Goal: Information Seeking & Learning: Check status

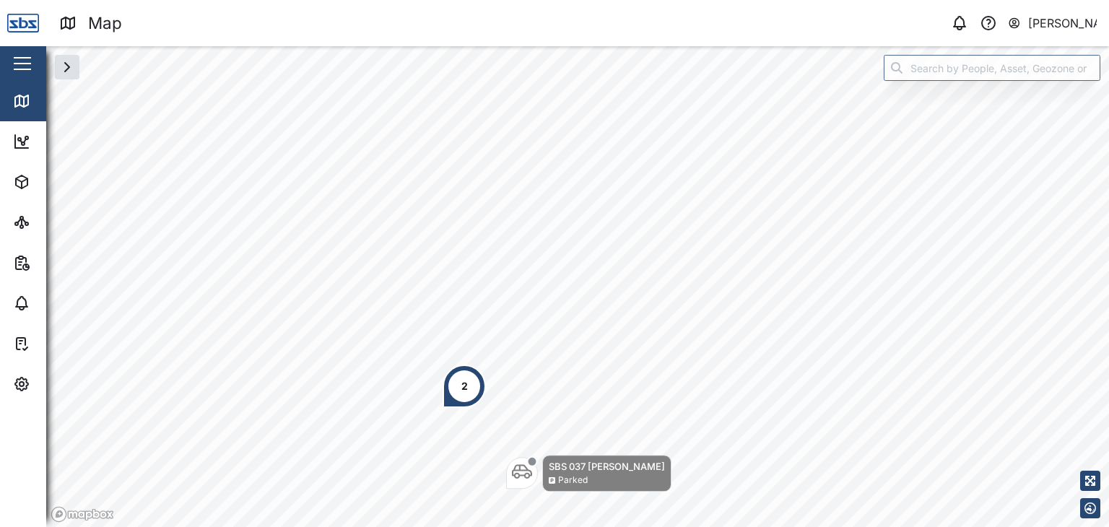
click at [464, 393] on div "2" at bounding box center [464, 386] width 6 height 16
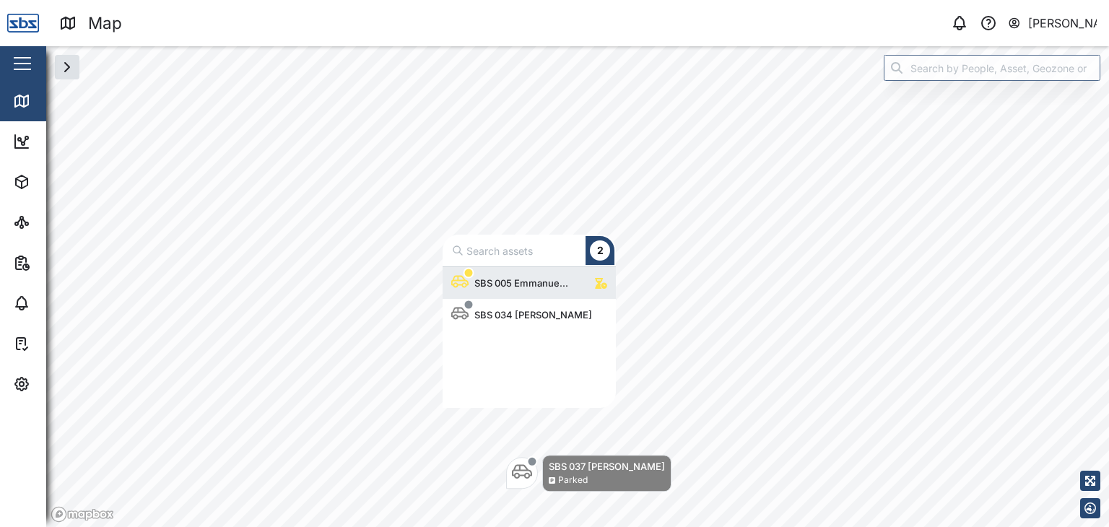
scroll to position [130, 162]
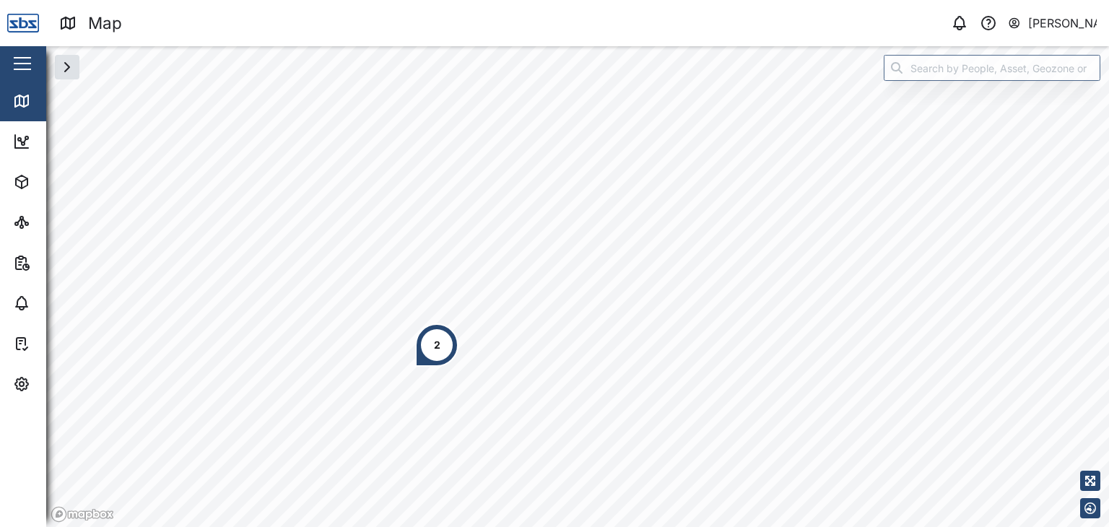
click at [438, 355] on div "2" at bounding box center [436, 344] width 43 height 43
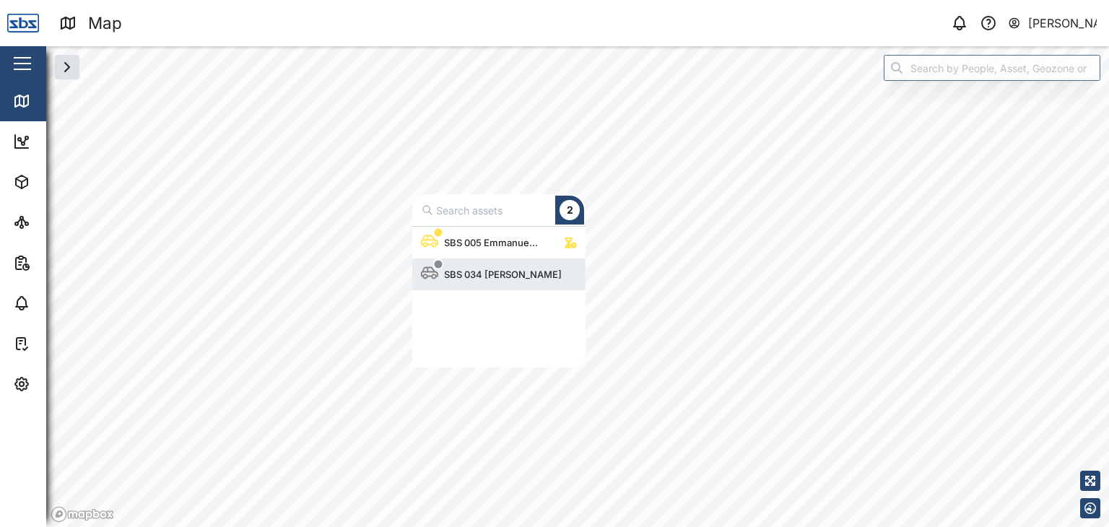
scroll to position [130, 162]
click at [476, 269] on div "SBS 034 [PERSON_NAME]" at bounding box center [502, 274] width 129 height 14
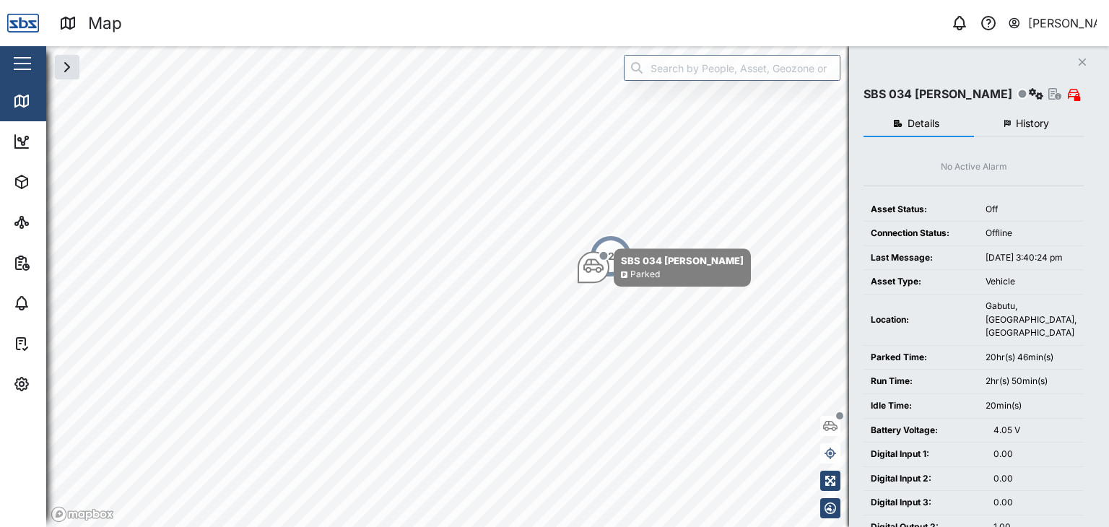
click at [1023, 122] on span "History" at bounding box center [1032, 123] width 33 height 10
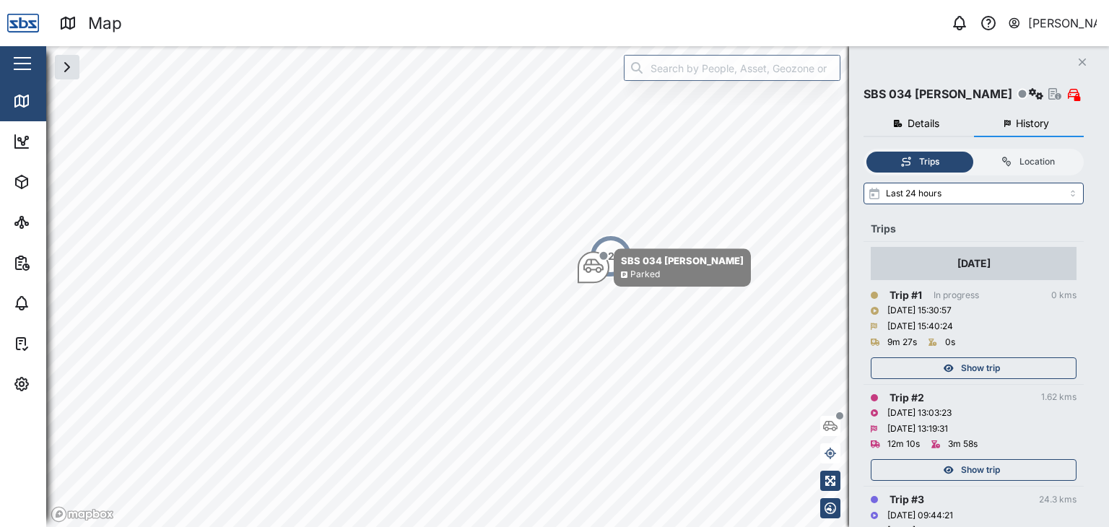
click at [979, 468] on span "Show trip" at bounding box center [980, 470] width 39 height 20
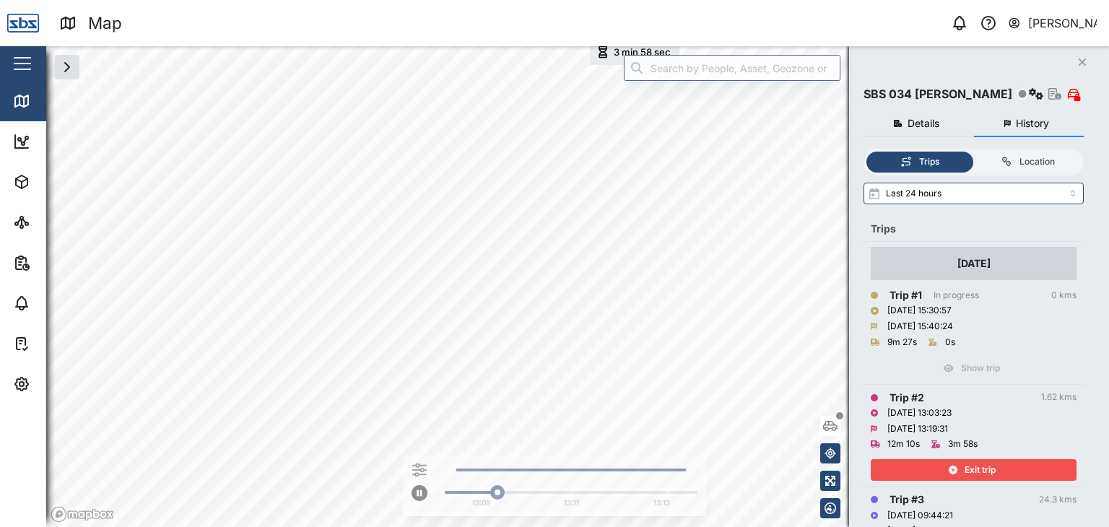
click at [979, 468] on span "Exit trip" at bounding box center [980, 470] width 31 height 20
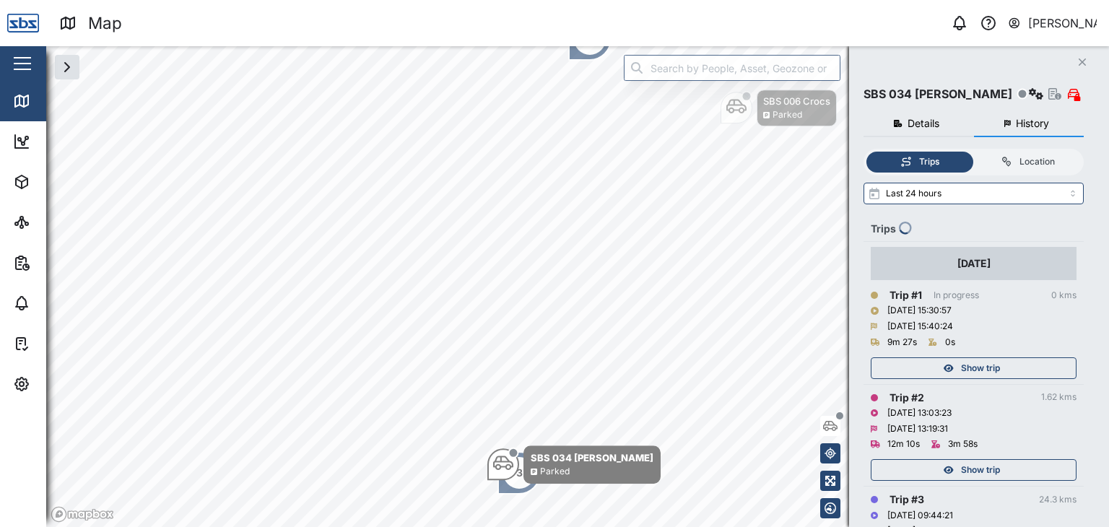
scroll to position [144, 0]
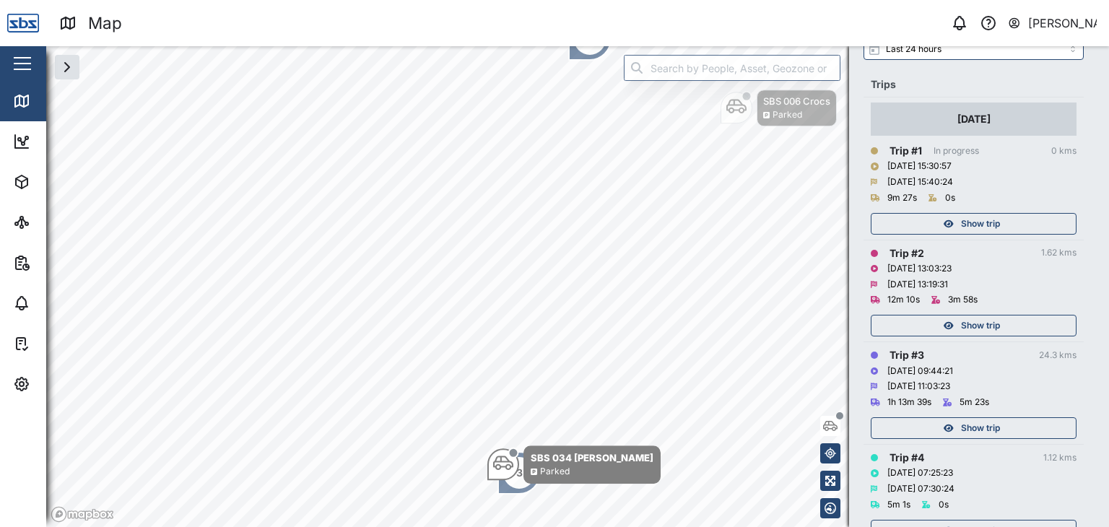
click at [982, 430] on span "Show trip" at bounding box center [980, 428] width 39 height 20
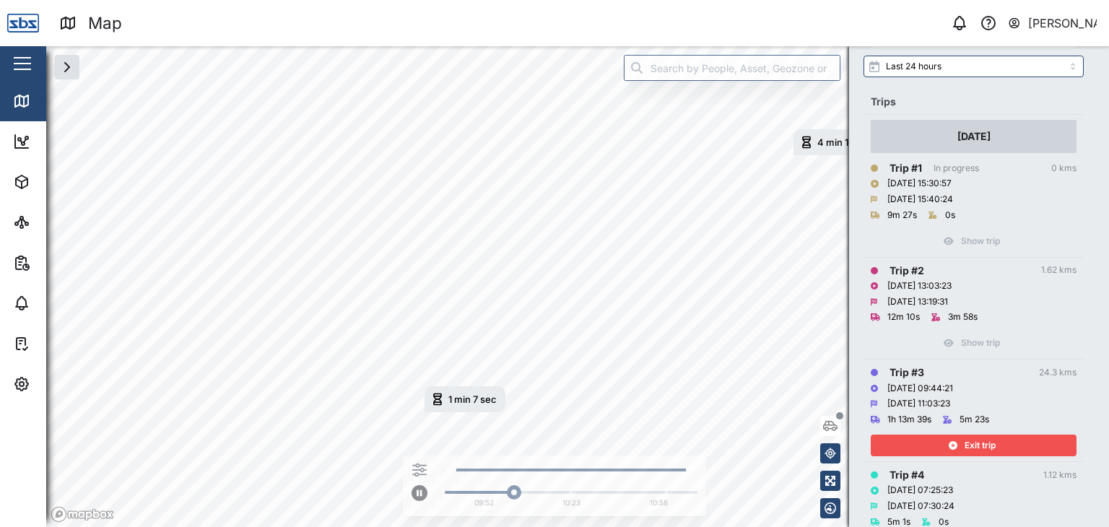
scroll to position [144, 0]
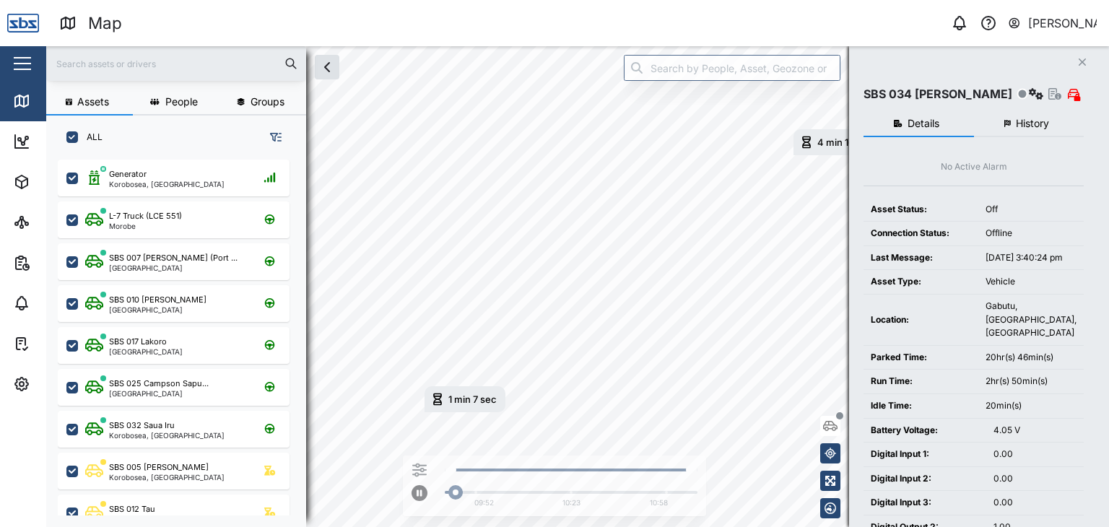
click at [1045, 118] on span "History" at bounding box center [1032, 123] width 33 height 10
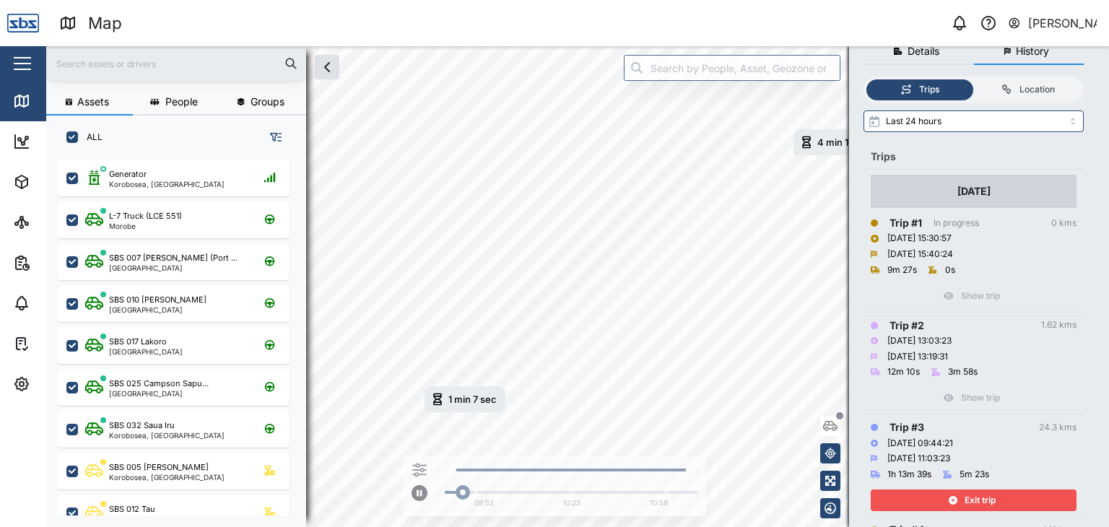
scroll to position [144, 0]
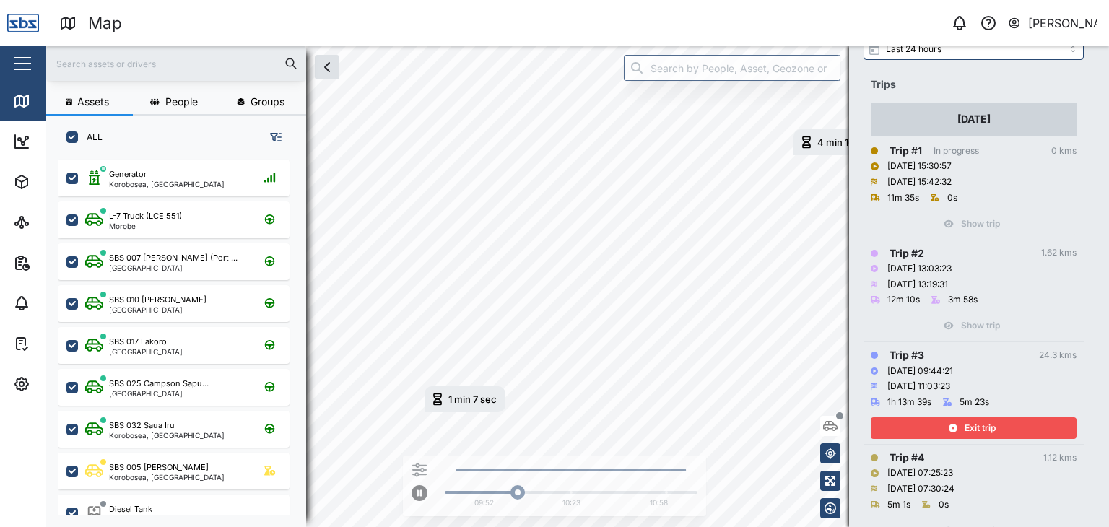
click at [982, 427] on span "Exit trip" at bounding box center [980, 428] width 31 height 20
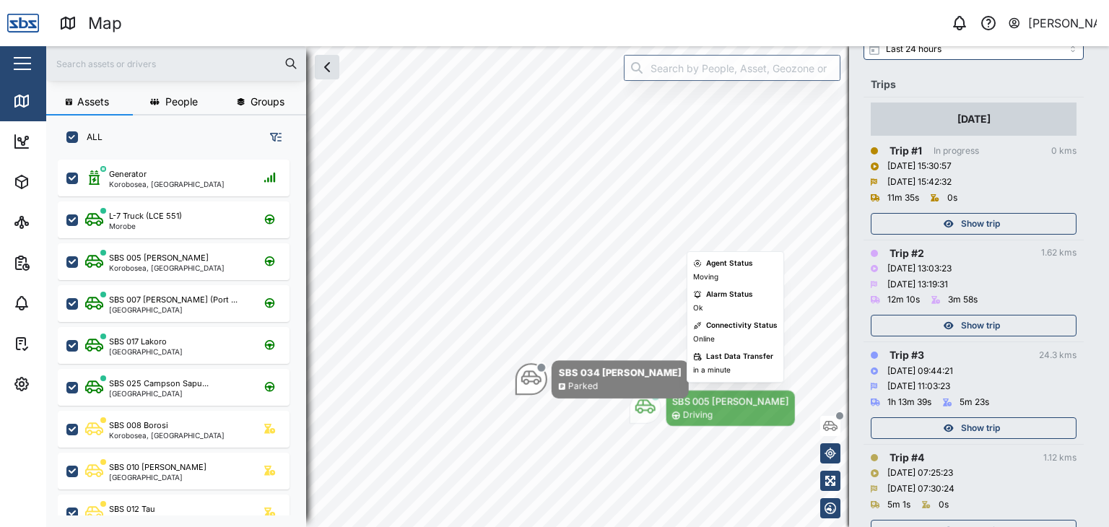
drag, startPoint x: 560, startPoint y: 408, endPoint x: 668, endPoint y: 425, distance: 109.0
click at [668, 425] on div "SBS 005 Emmanuel Driving" at bounding box center [731, 408] width 130 height 37
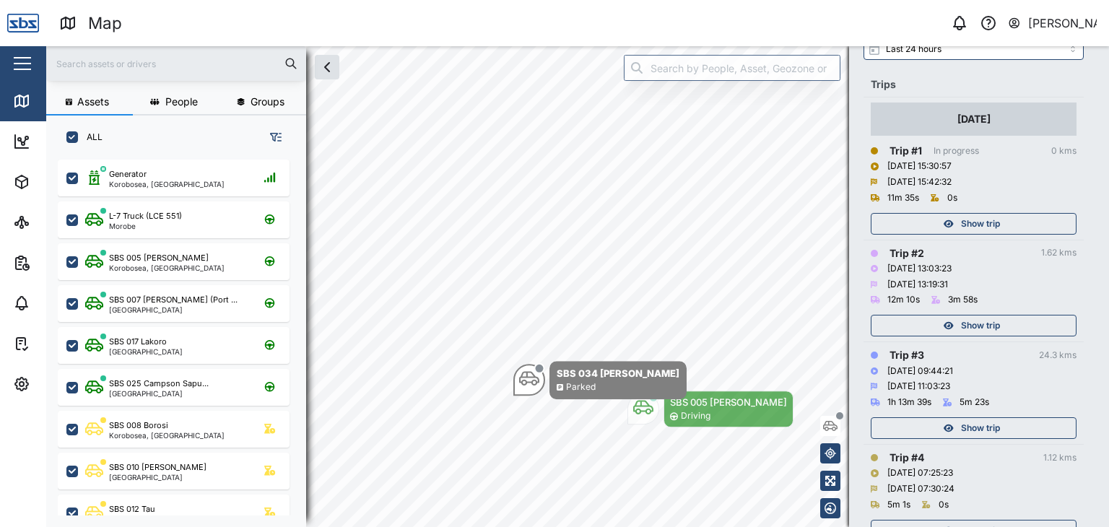
click at [967, 321] on span "Show trip" at bounding box center [980, 326] width 39 height 20
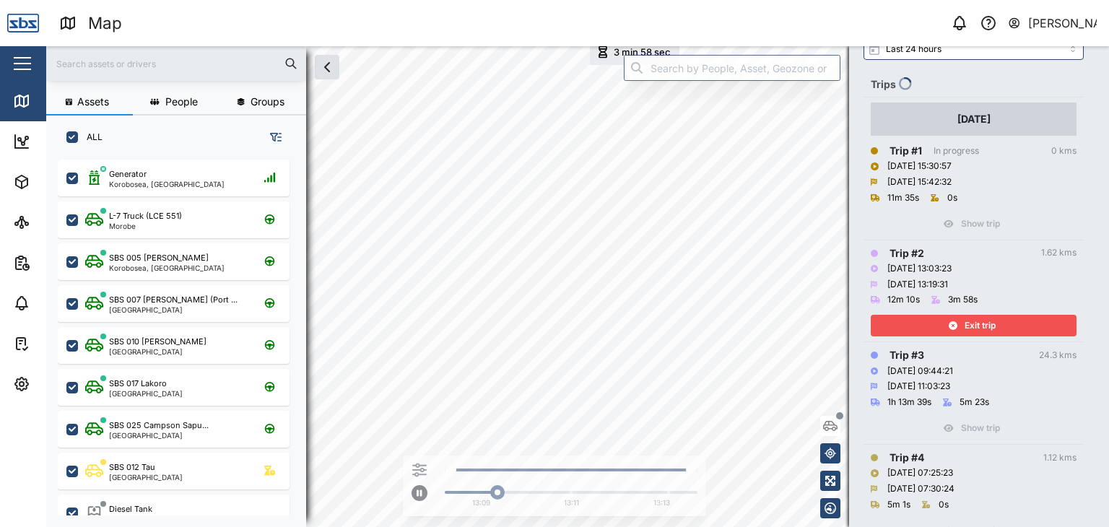
click at [967, 321] on span "Exit trip" at bounding box center [980, 326] width 31 height 20
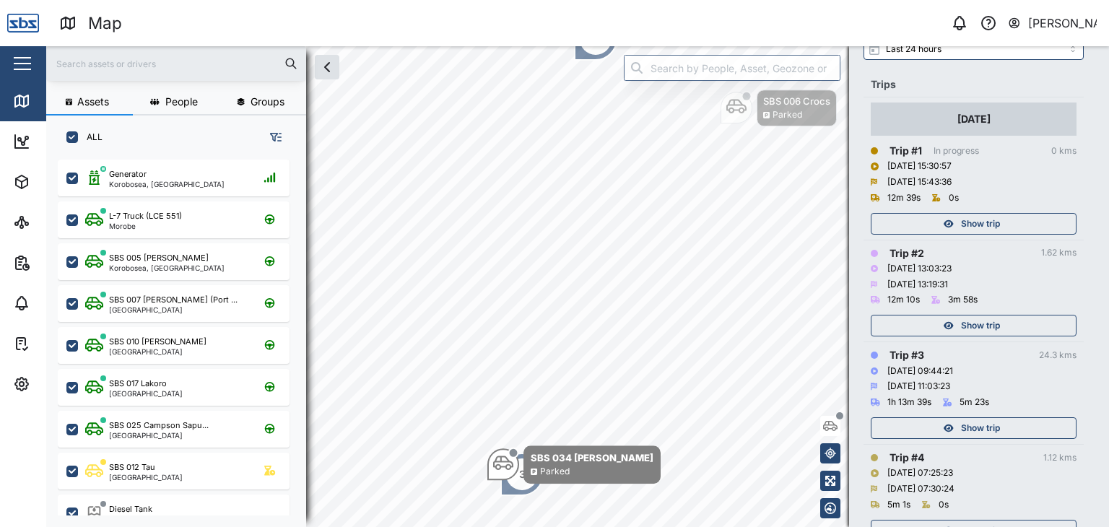
click at [984, 229] on span "Show trip" at bounding box center [980, 224] width 39 height 20
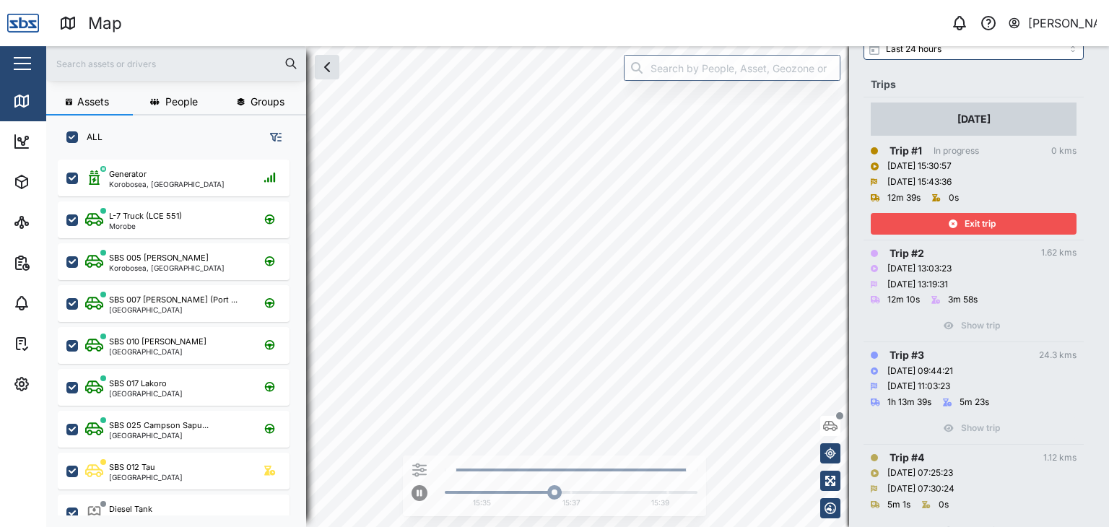
click at [984, 229] on span "Exit trip" at bounding box center [980, 224] width 31 height 20
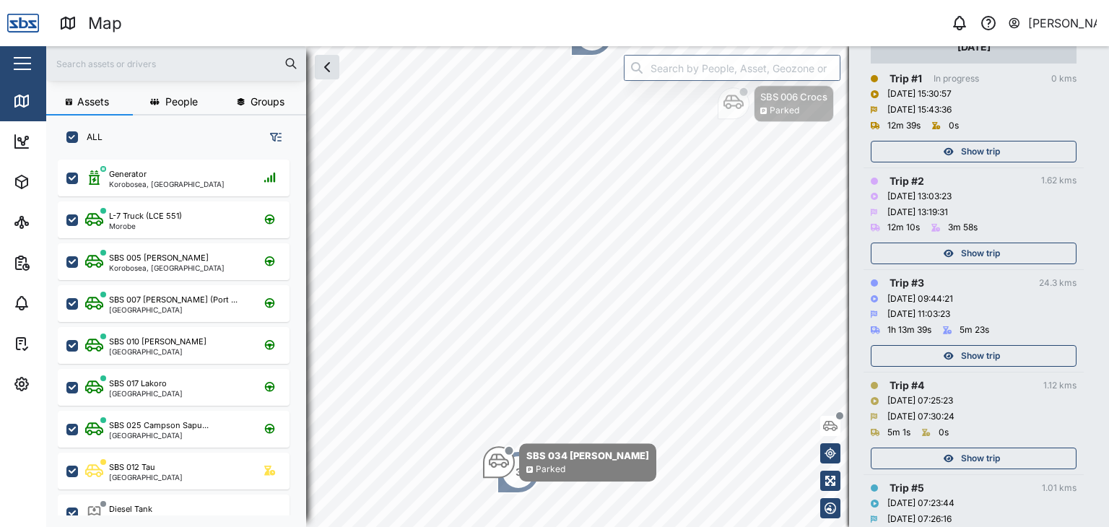
scroll to position [144, 0]
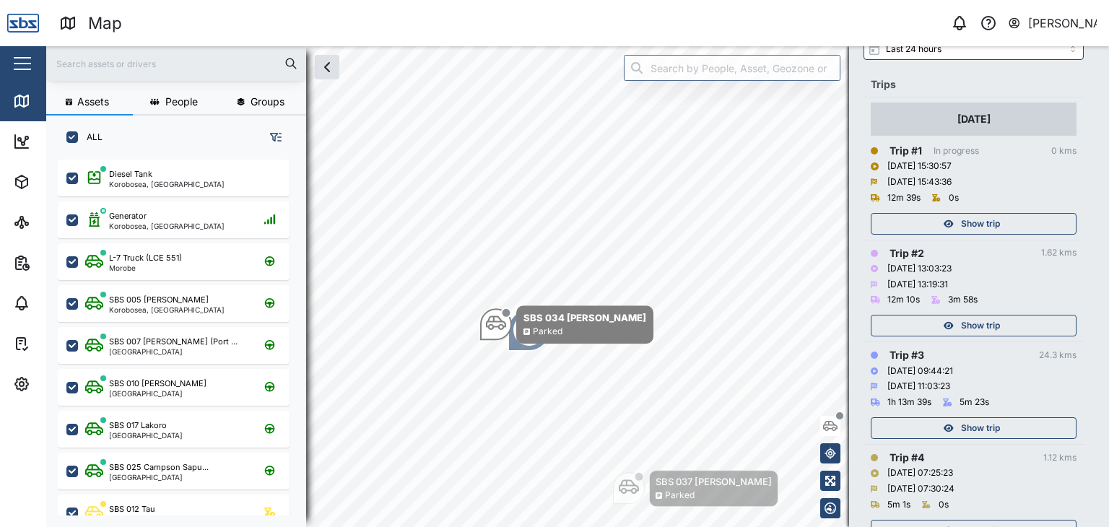
click at [684, 318] on body "Map 0 Vijay Kumar Close Map Dashboard Assets ATS Camera Generator Personnel Tan…" at bounding box center [554, 263] width 1109 height 527
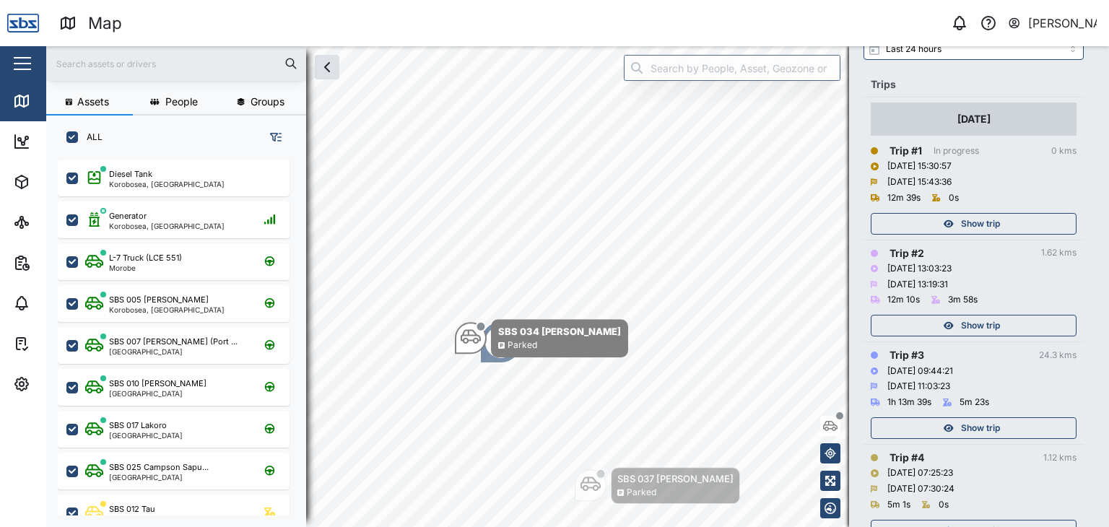
click at [158, 50] on div at bounding box center [176, 63] width 260 height 35
click at [139, 69] on input "text" at bounding box center [176, 64] width 243 height 22
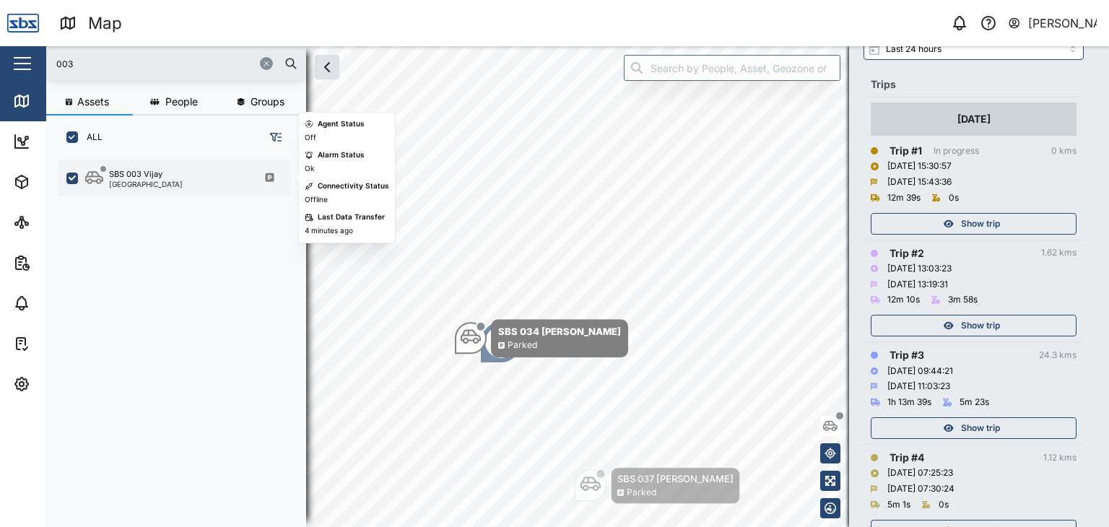
type input "003"
click at [131, 180] on div "Port Moresby" at bounding box center [146, 183] width 74 height 7
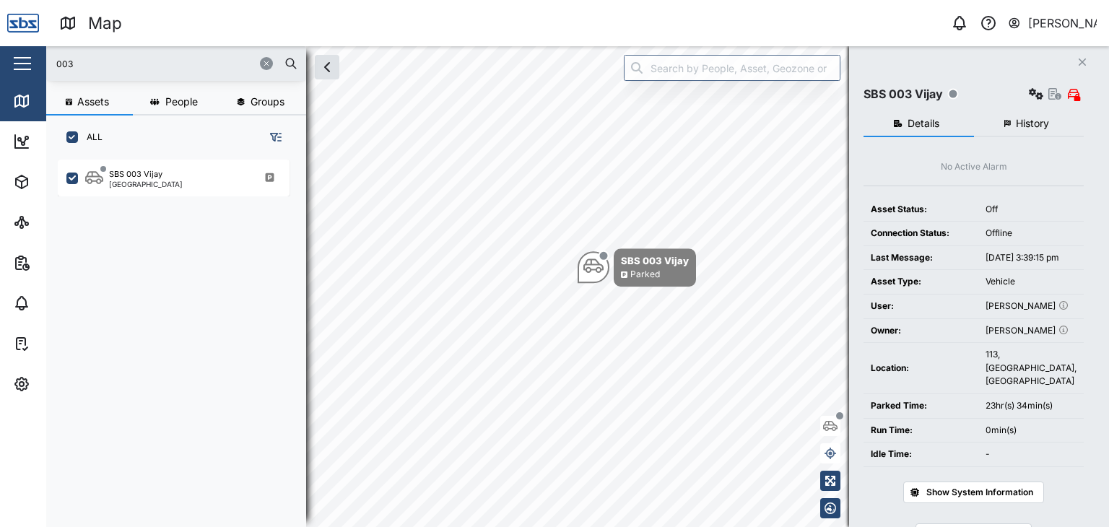
click at [1087, 58] on button "Close" at bounding box center [1082, 62] width 20 height 20
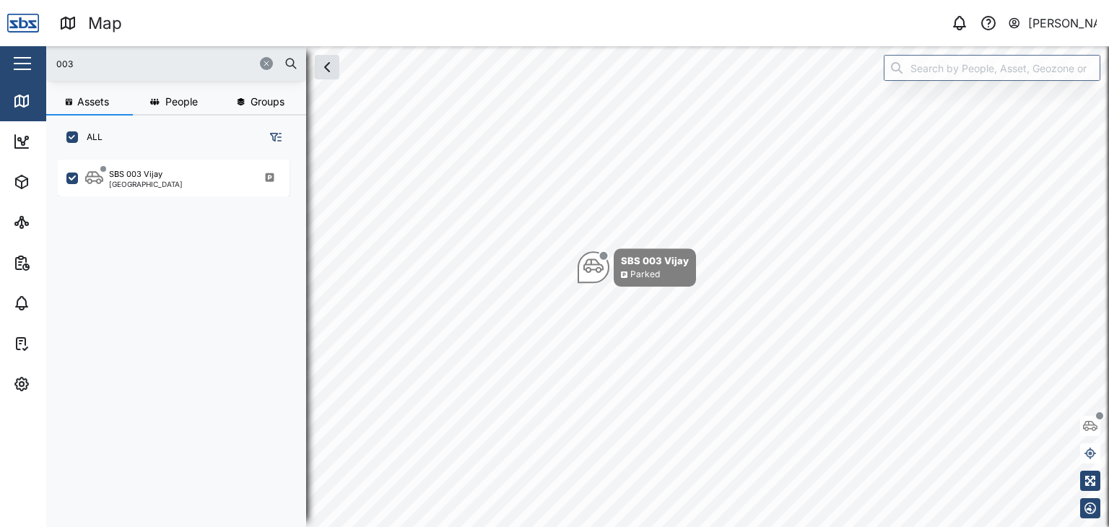
click at [266, 63] on icon "button" at bounding box center [266, 63] width 9 height 9
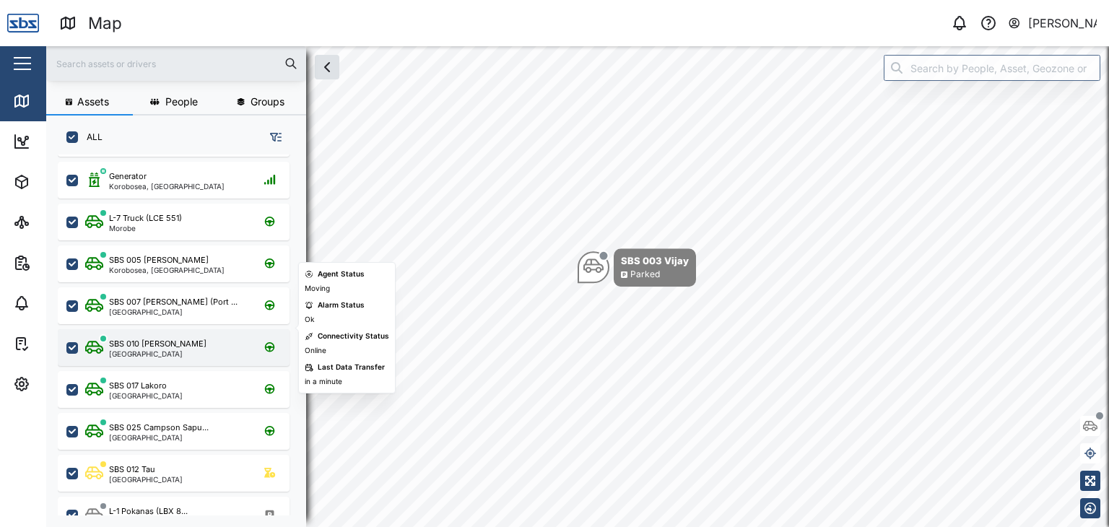
scroll to position [72, 0]
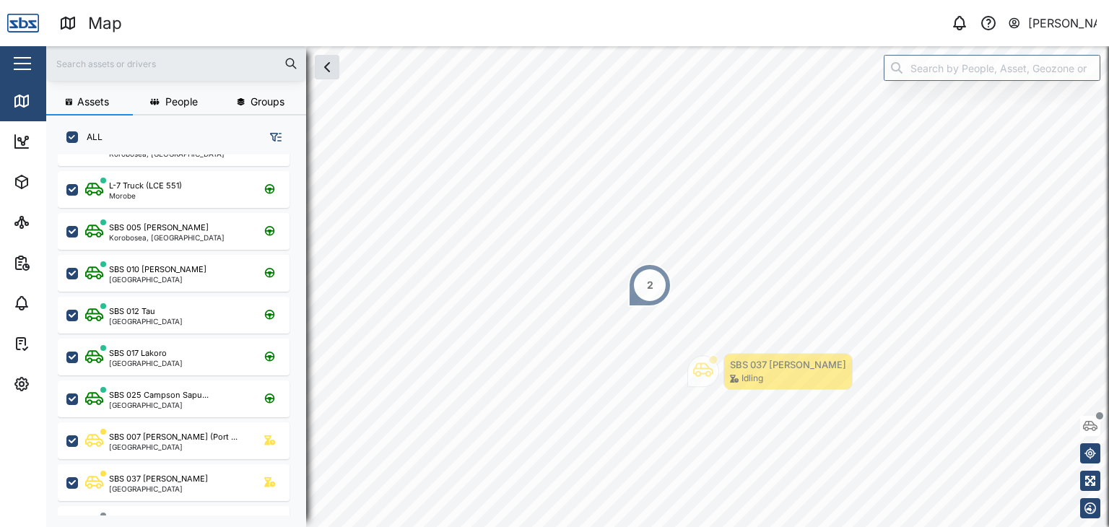
click at [650, 283] on div "2" at bounding box center [650, 285] width 6 height 16
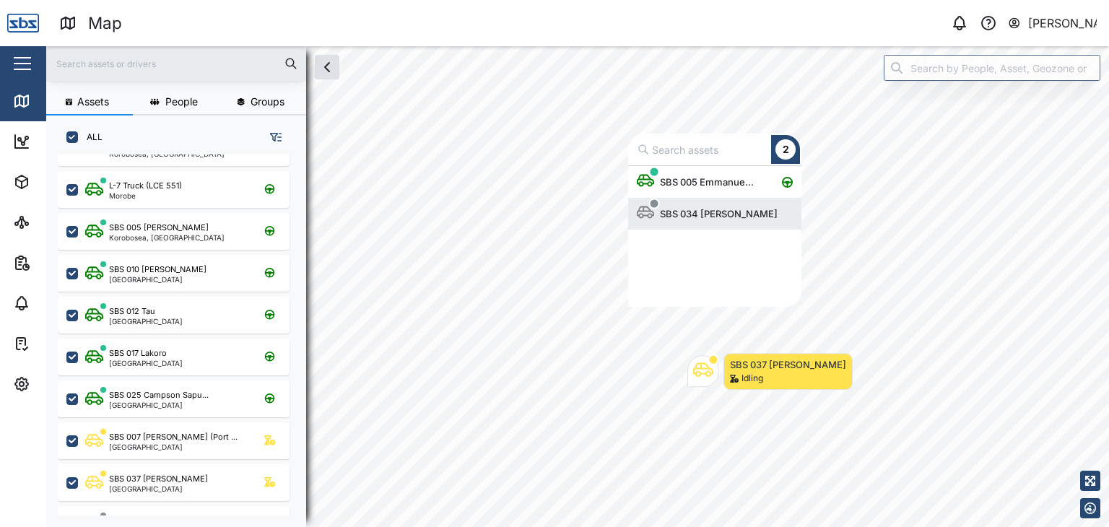
scroll to position [130, 162]
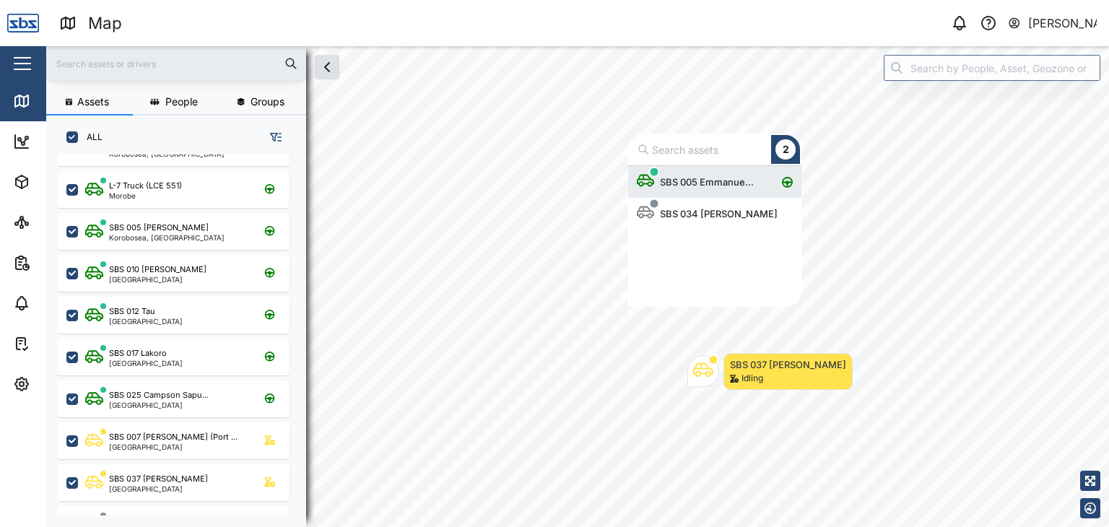
click at [708, 196] on div "SBS 005 Emmanue..." at bounding box center [698, 182] width 123 height 32
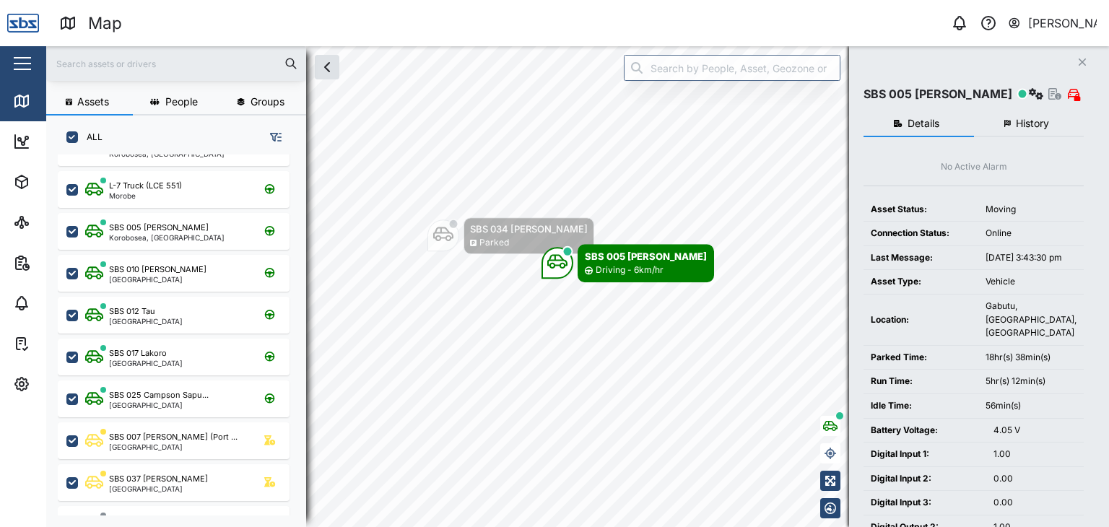
click at [1087, 64] on button "Close" at bounding box center [1082, 62] width 20 height 20
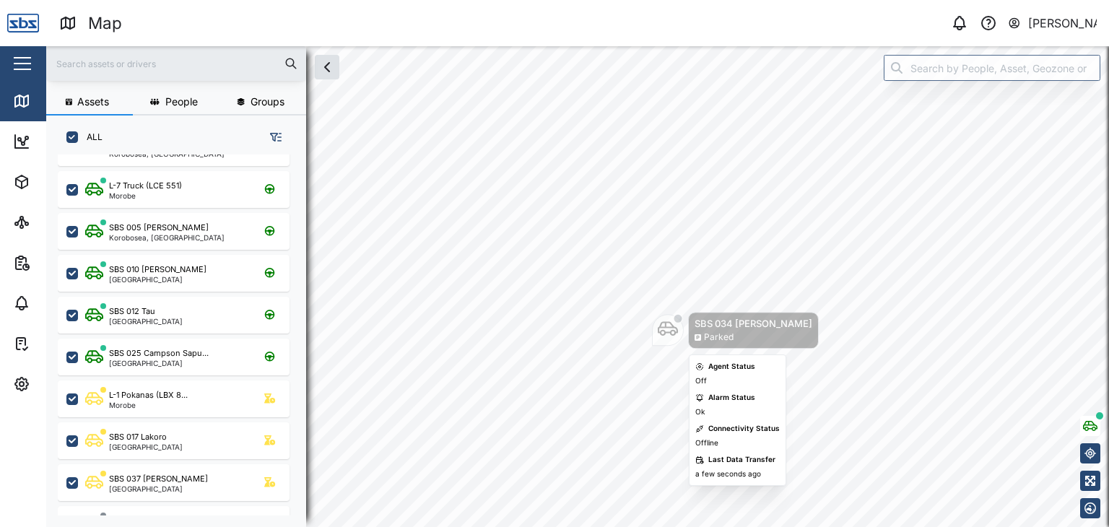
click at [666, 338] on icon "Map marker" at bounding box center [668, 328] width 20 height 20
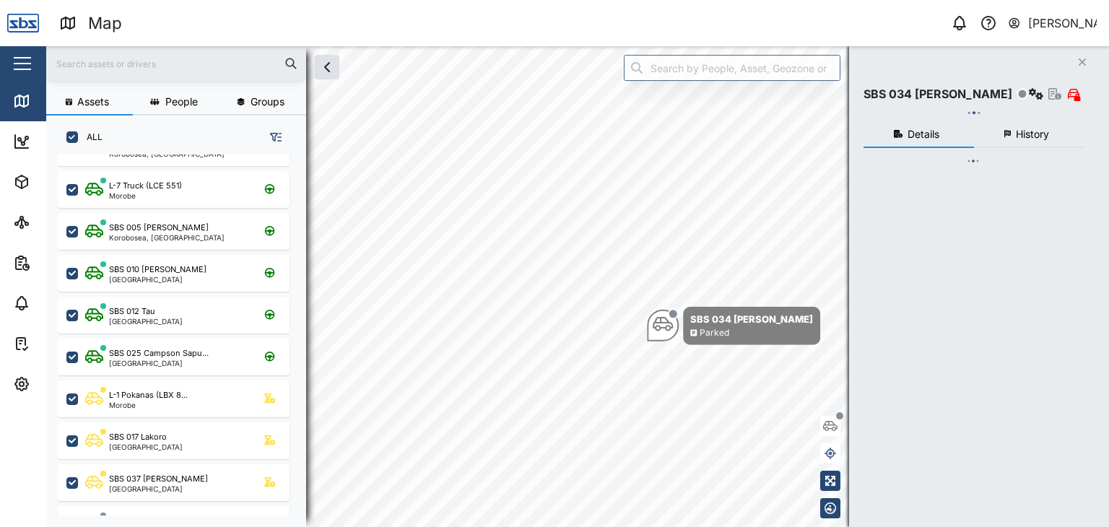
click at [774, 348] on div "Assets People Groups ALL Diesel Tank Korobosea, Port Moresby Generator Korobose…" at bounding box center [577, 286] width 1063 height 481
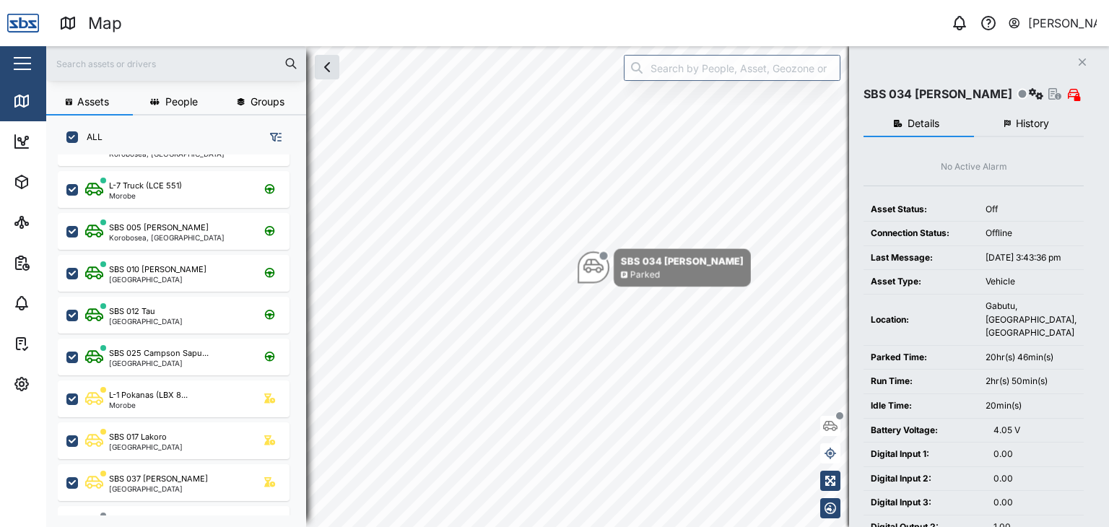
click at [1028, 128] on span "History" at bounding box center [1032, 123] width 33 height 10
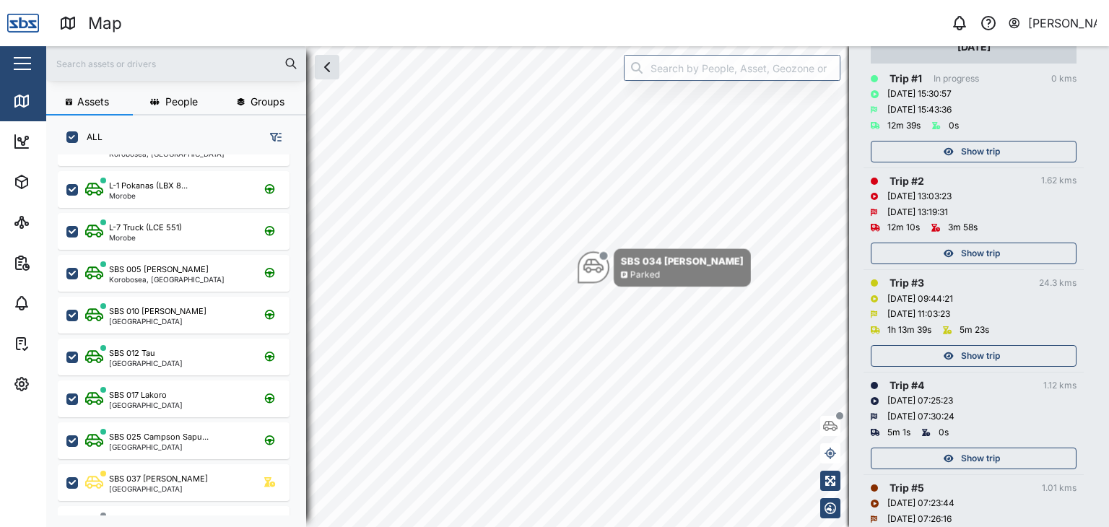
scroll to position [361, 0]
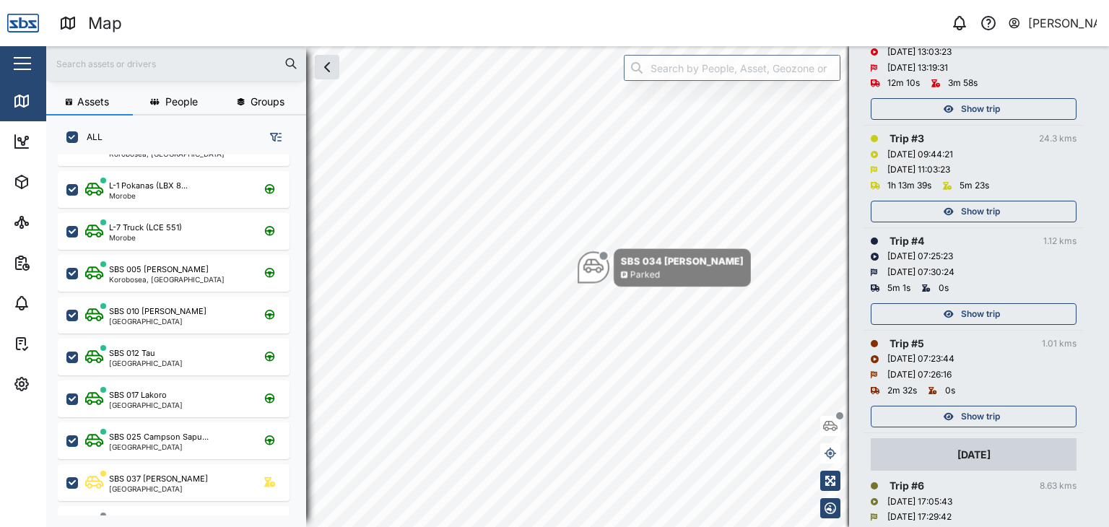
click at [987, 423] on span "Show trip" at bounding box center [980, 416] width 39 height 20
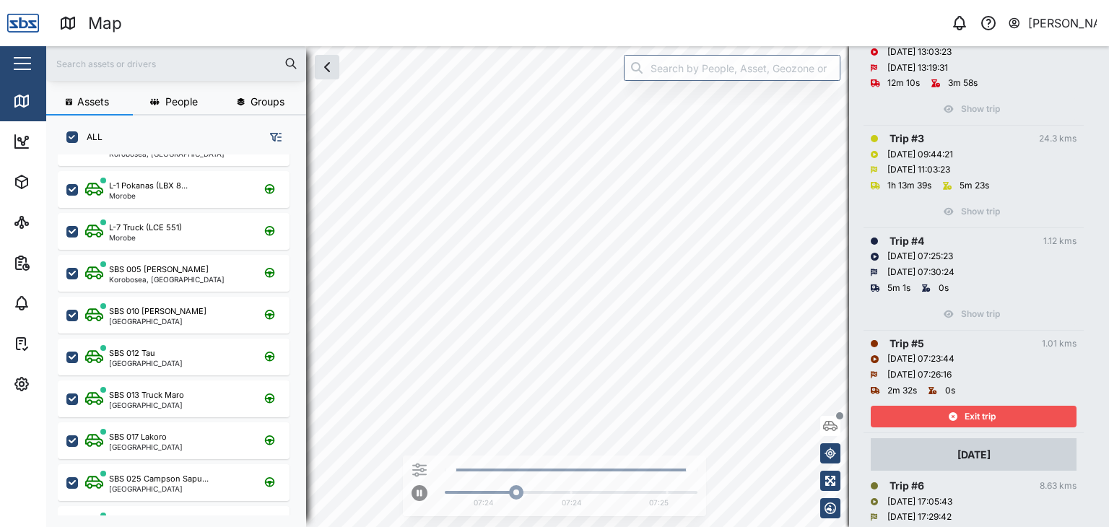
click at [987, 423] on span "Exit trip" at bounding box center [980, 416] width 31 height 20
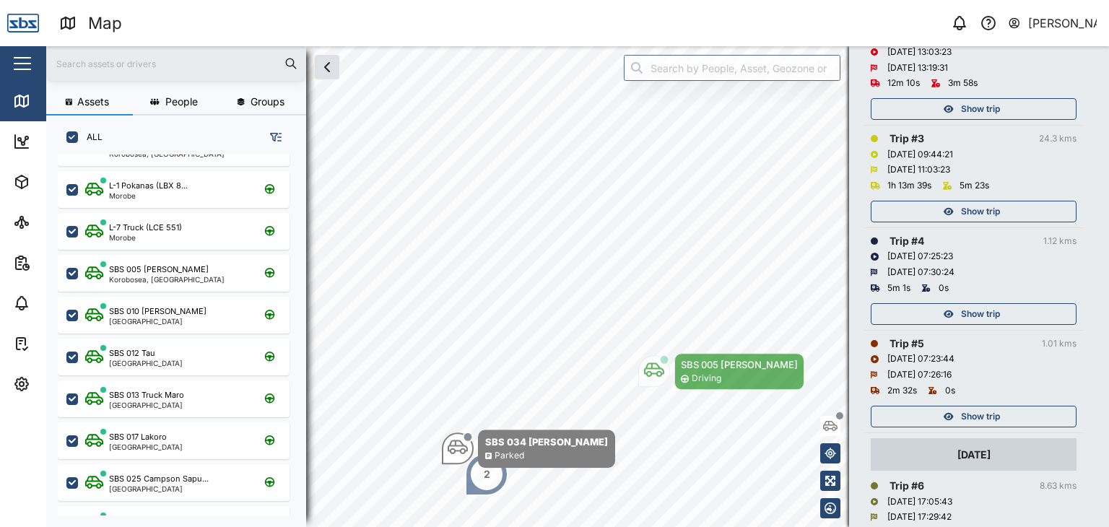
click at [989, 313] on span "Show trip" at bounding box center [980, 314] width 39 height 20
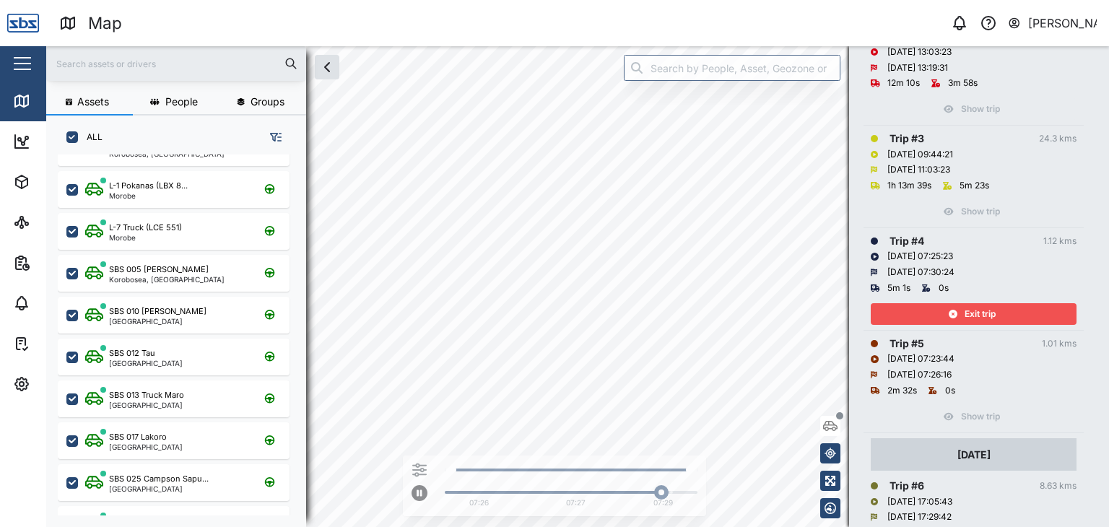
click at [989, 313] on span "Exit trip" at bounding box center [980, 314] width 31 height 20
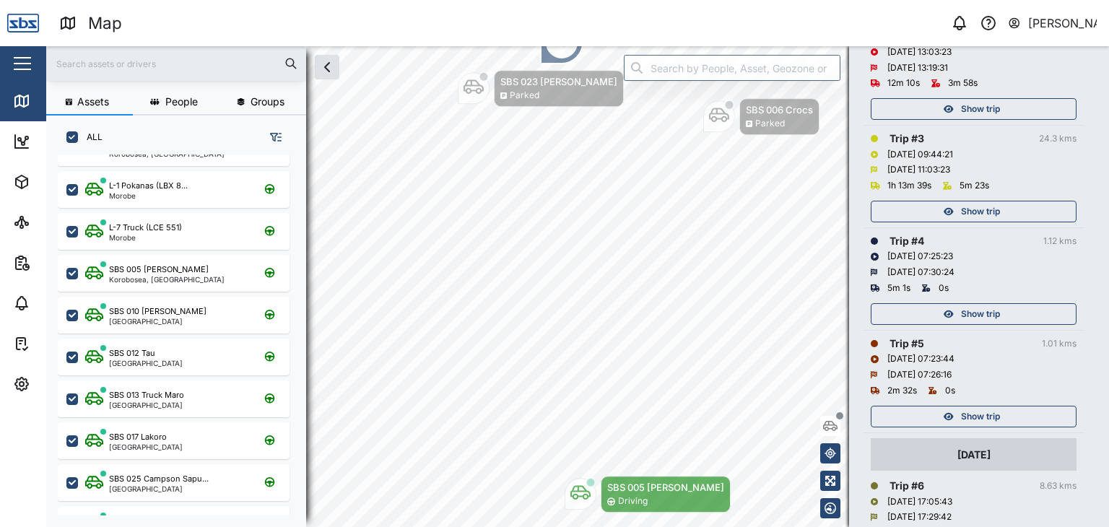
click at [991, 408] on span "Show trip" at bounding box center [980, 416] width 39 height 20
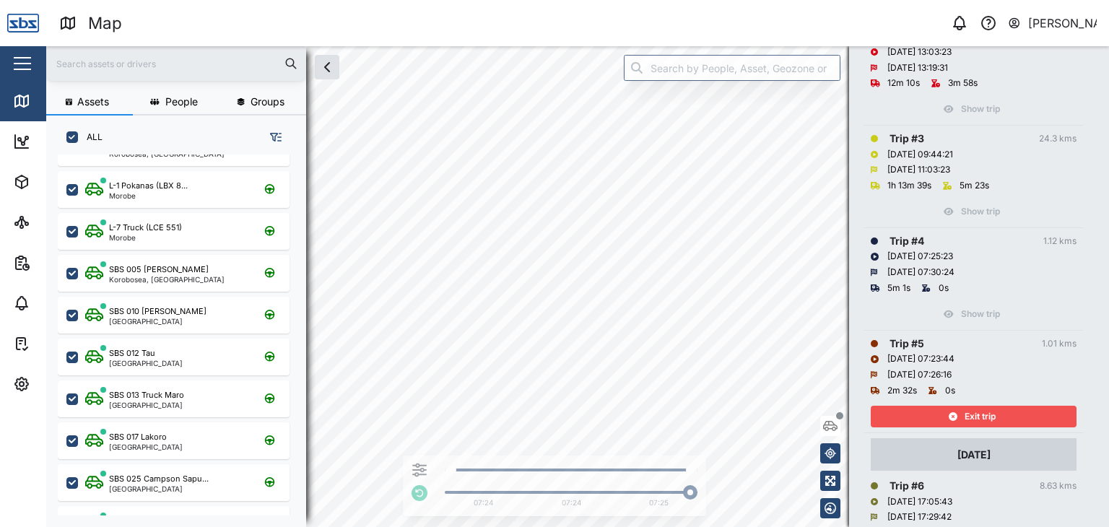
click at [906, 409] on div "Exit trip" at bounding box center [972, 416] width 188 height 20
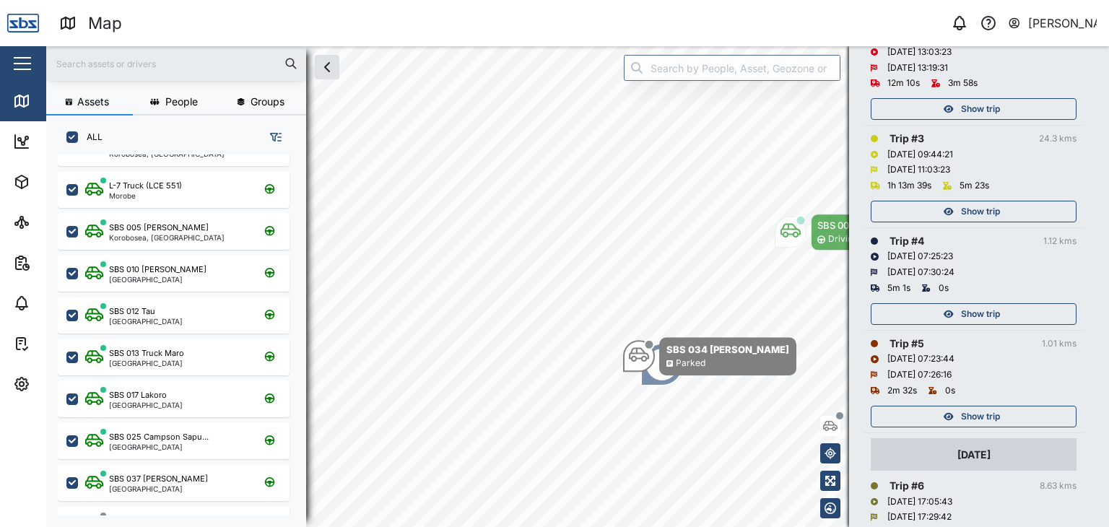
click at [660, 381] on div "2" at bounding box center [661, 364] width 43 height 43
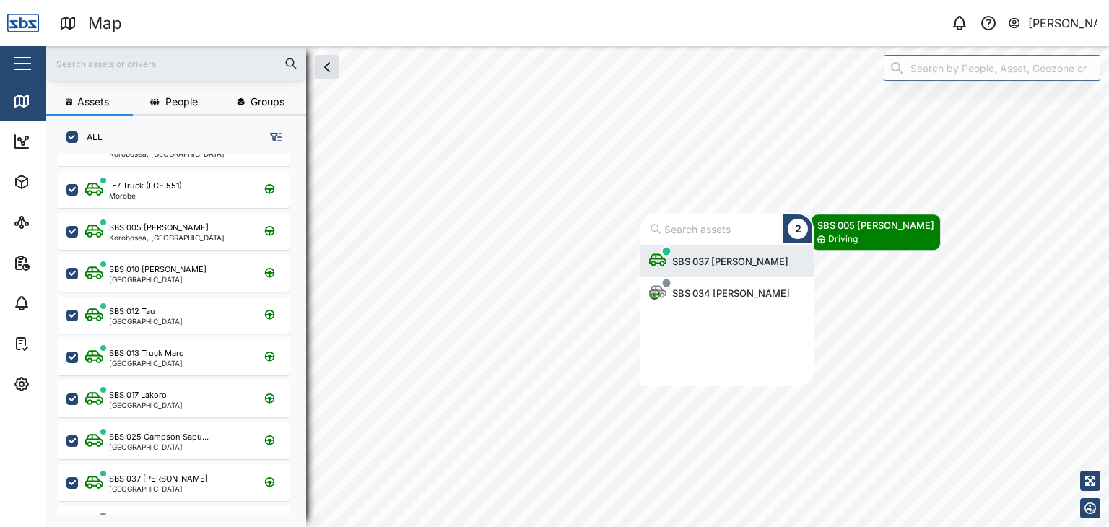
scroll to position [130, 162]
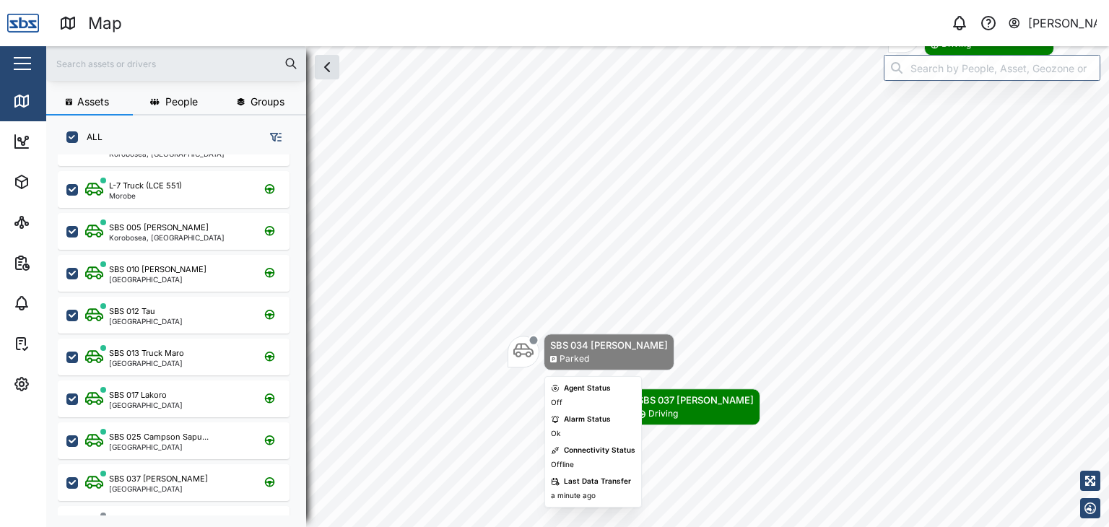
click at [562, 347] on div "SBS 034 [PERSON_NAME]" at bounding box center [609, 345] width 118 height 14
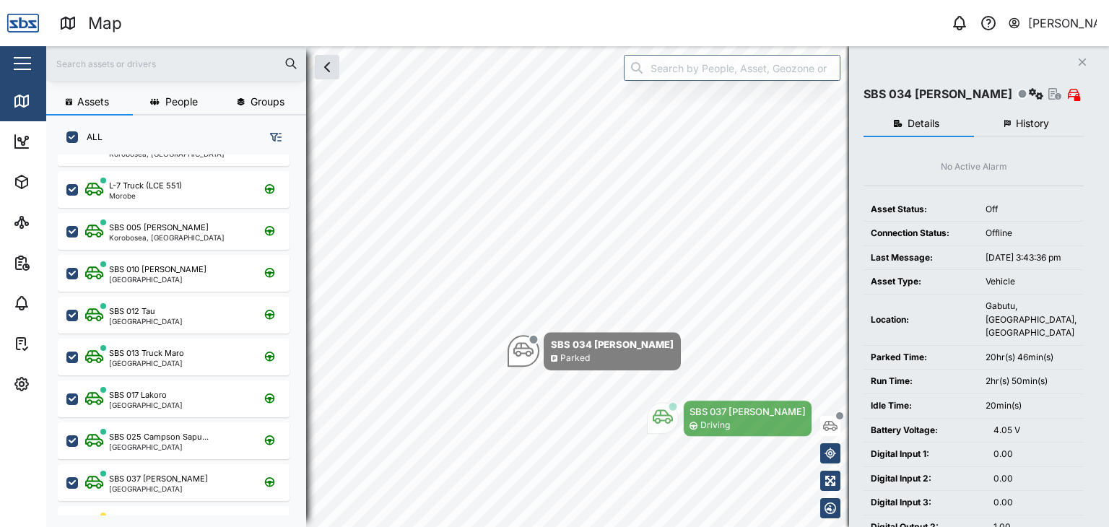
click at [1024, 118] on span "History" at bounding box center [1032, 123] width 33 height 10
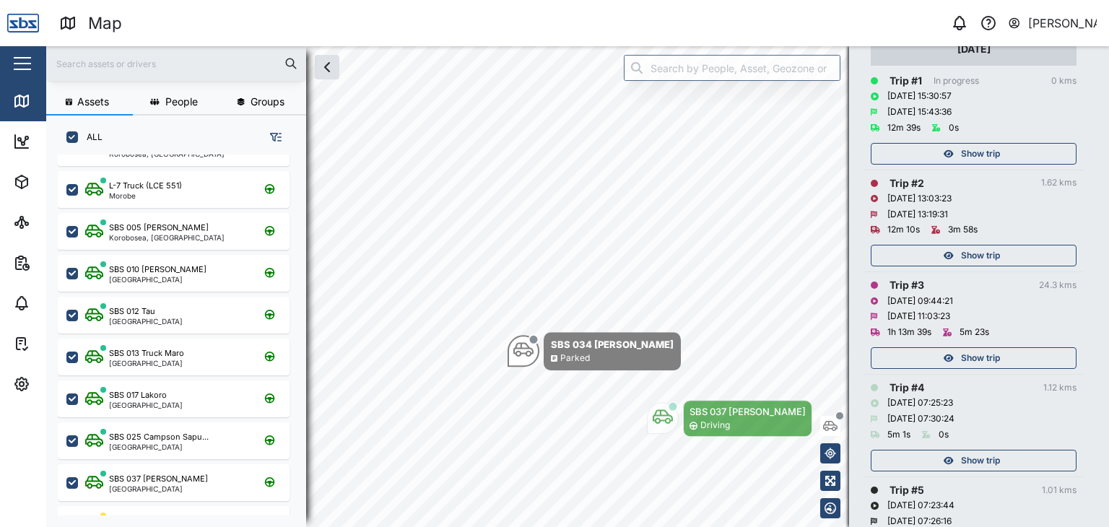
scroll to position [217, 0]
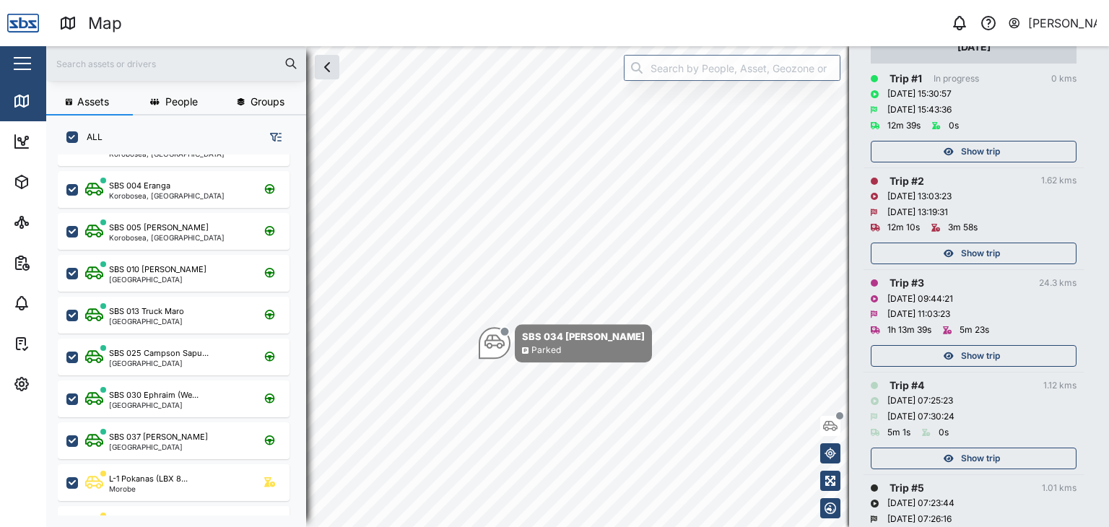
click at [963, 352] on span "Show trip" at bounding box center [980, 356] width 39 height 20
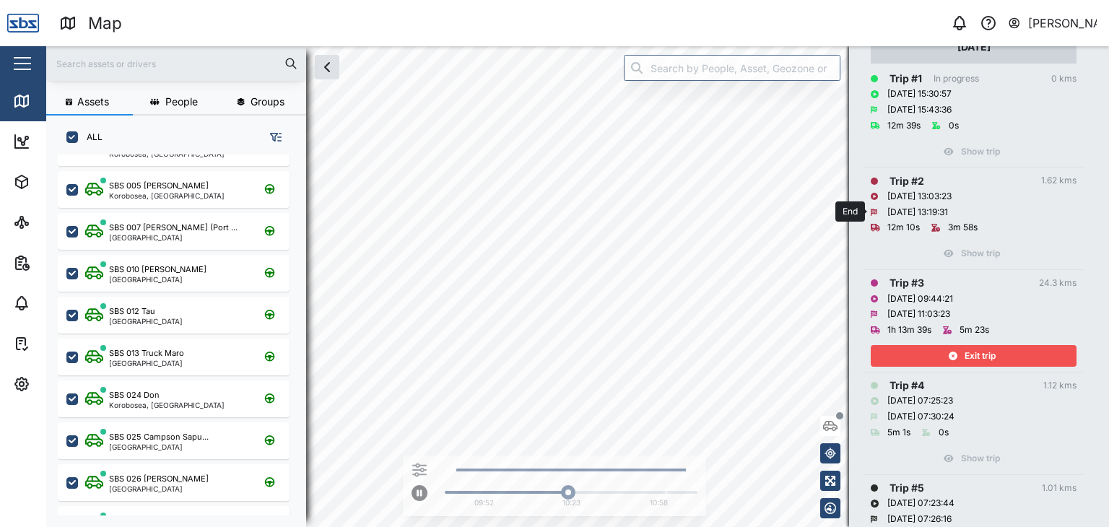
click at [879, 206] on div "Assets People Groups ALL Diesel Tank Korobosea, Port Moresby SBS 004 Eranga Kor…" at bounding box center [577, 286] width 1063 height 481
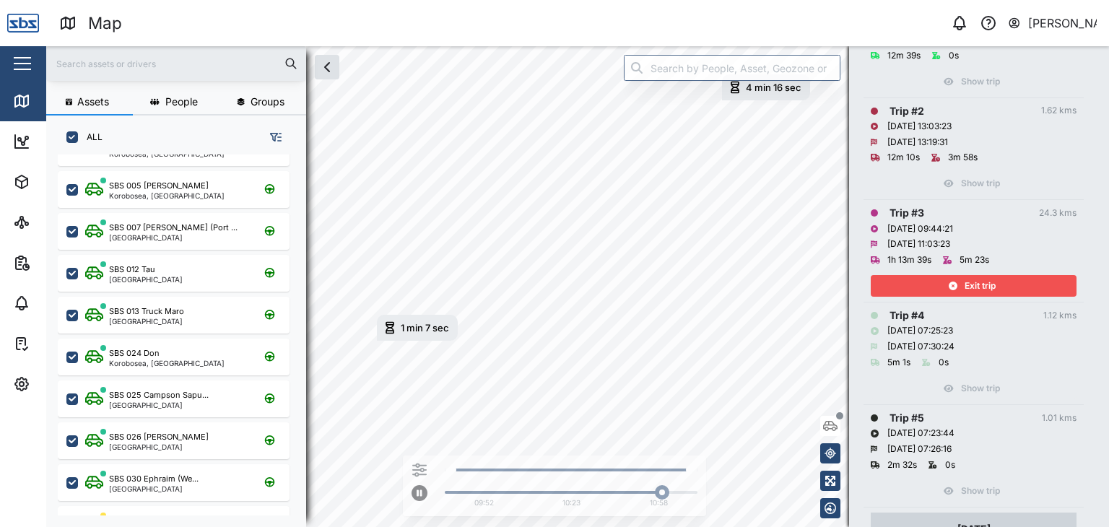
scroll to position [289, 0]
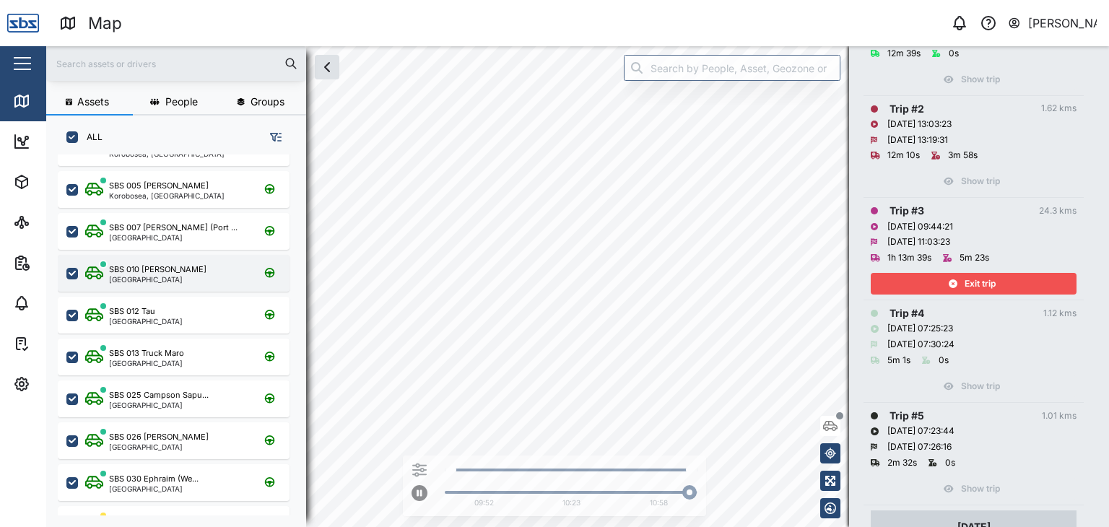
click at [171, 261] on div "Assets People Groups ALL Diesel Tank Korobosea, Port Moresby SBS 004 Eranga Kor…" at bounding box center [577, 286] width 1063 height 481
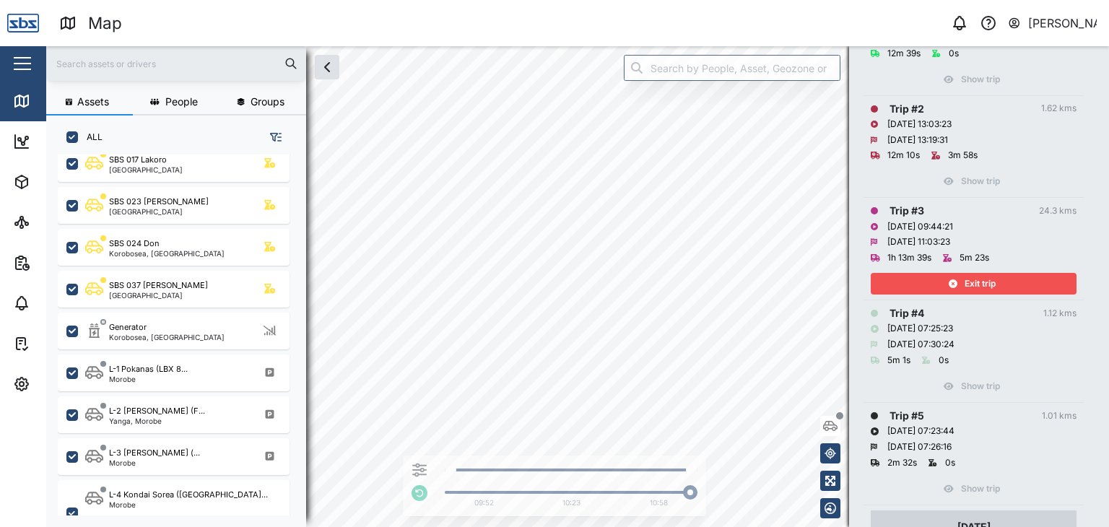
scroll to position [722, 0]
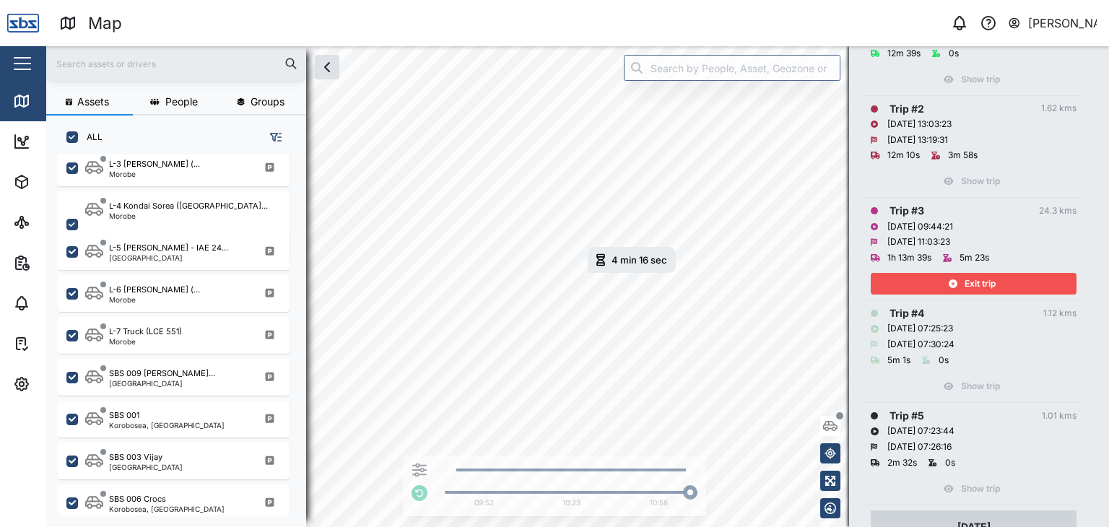
click at [296, 379] on div "Assets People Groups ALL L-2 Jason Heveapu (F... Yanga, Morobe L-3 Lawrence Nam…" at bounding box center [577, 286] width 1063 height 481
click at [871, 168] on div "Assets People Groups ALL L-2 Jason Heveapu (F... Yanga, Morobe L-3 Lawrence Nam…" at bounding box center [577, 286] width 1063 height 481
click at [982, 281] on span "Exit trip" at bounding box center [980, 284] width 31 height 20
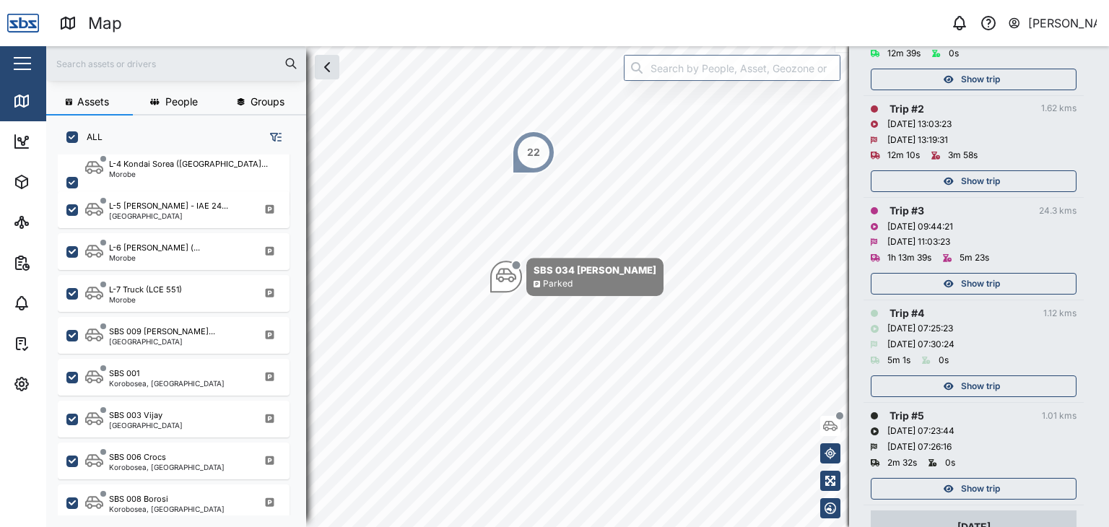
click at [971, 175] on span "Show trip" at bounding box center [980, 181] width 39 height 20
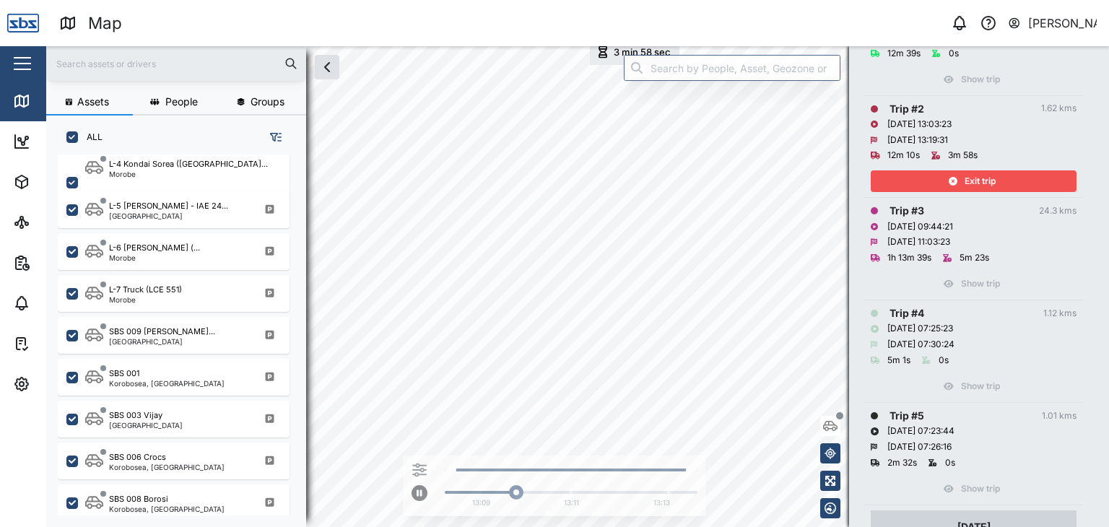
scroll to position [144, 0]
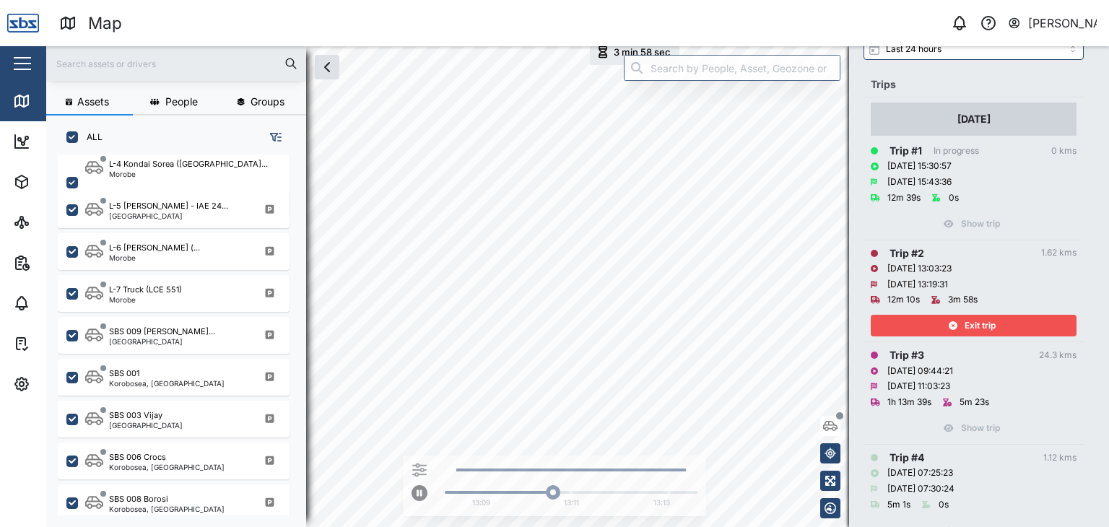
click at [994, 316] on span "Exit trip" at bounding box center [980, 326] width 31 height 20
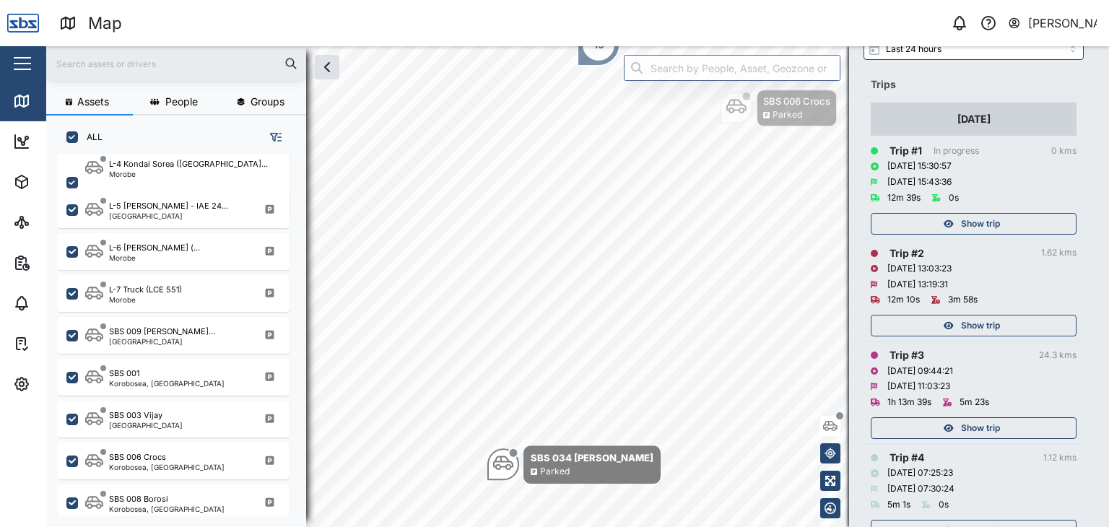
click at [955, 217] on div "Show trip" at bounding box center [972, 224] width 188 height 20
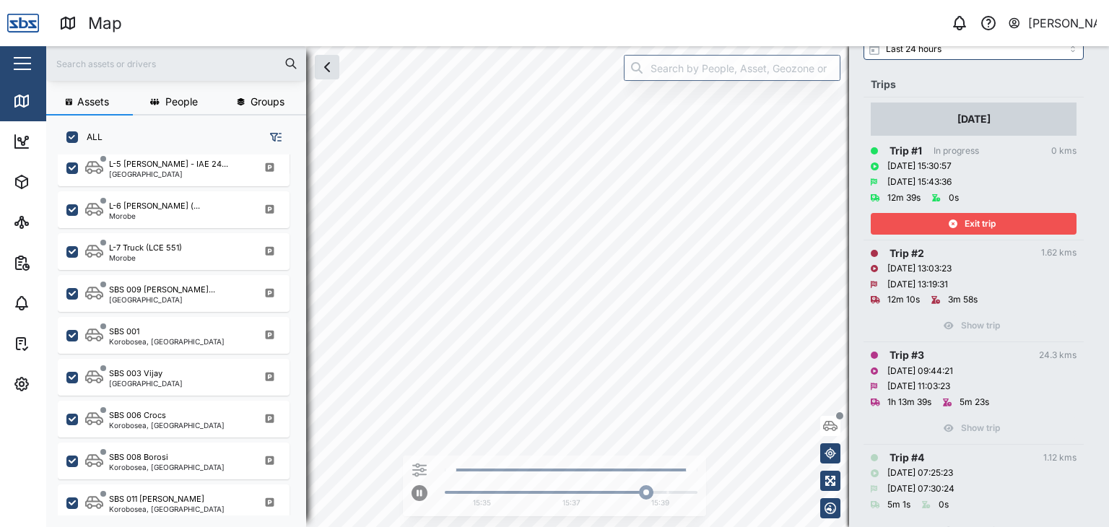
click at [986, 227] on span "Exit trip" at bounding box center [980, 224] width 31 height 20
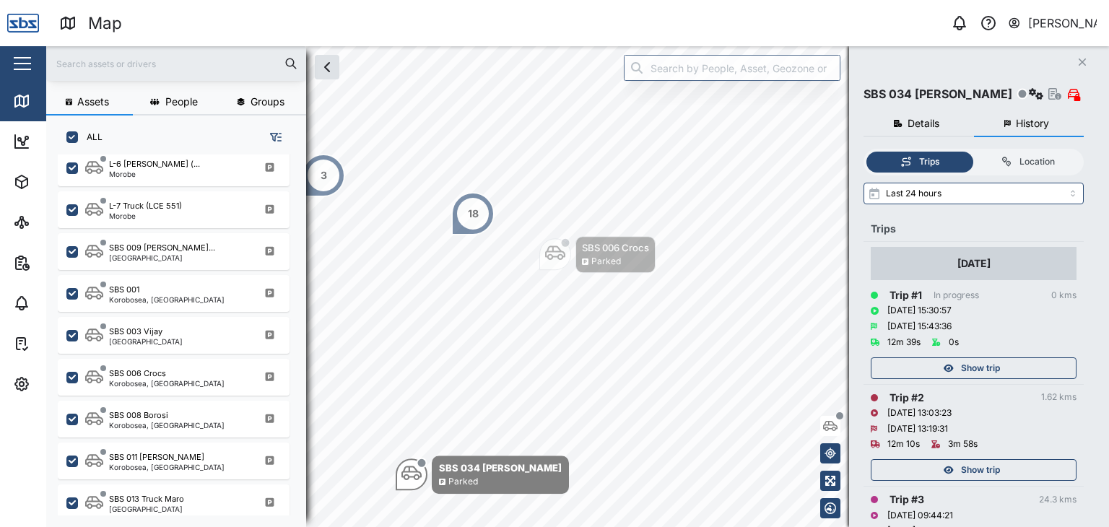
click at [1081, 60] on icon "Close" at bounding box center [1082, 62] width 9 height 12
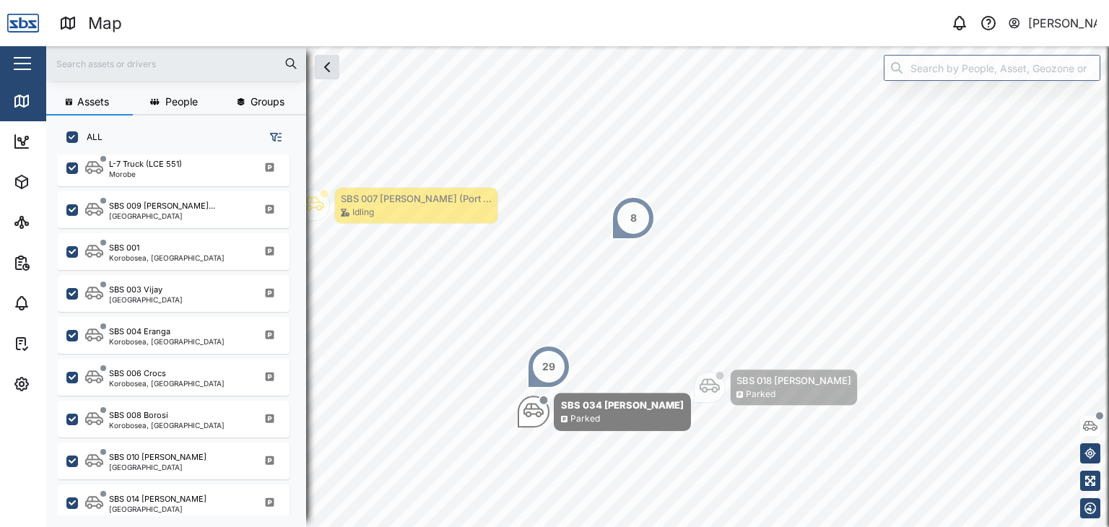
click at [635, 221] on div "8" at bounding box center [633, 218] width 6 height 16
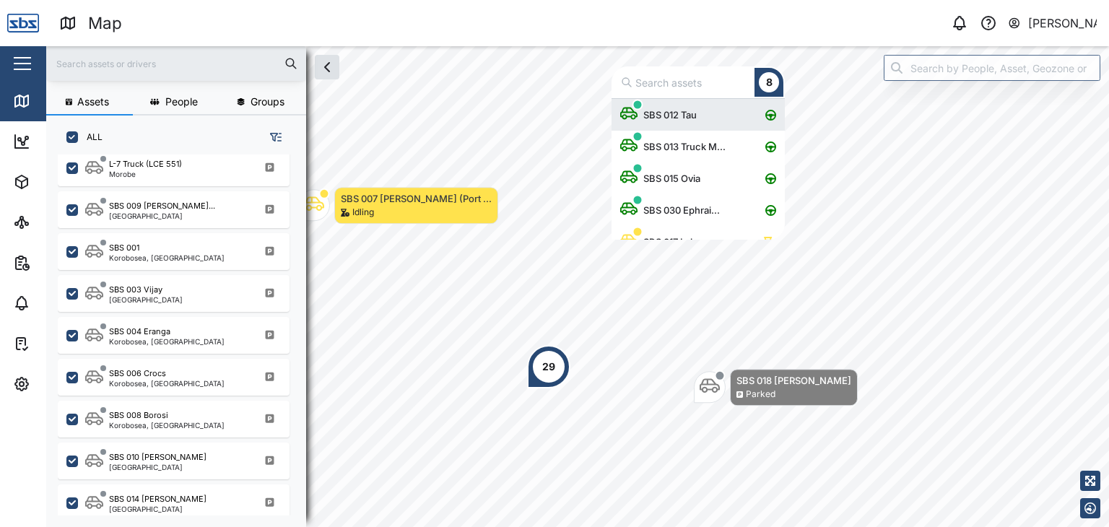
scroll to position [130, 162]
